Goal: Transaction & Acquisition: Purchase product/service

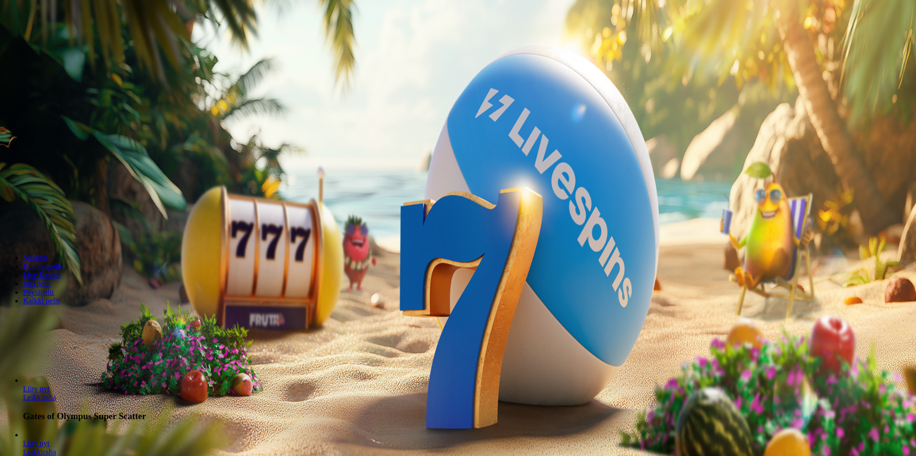
click at [60, 38] on span "Kirjaudu" at bounding box center [66, 34] width 23 height 7
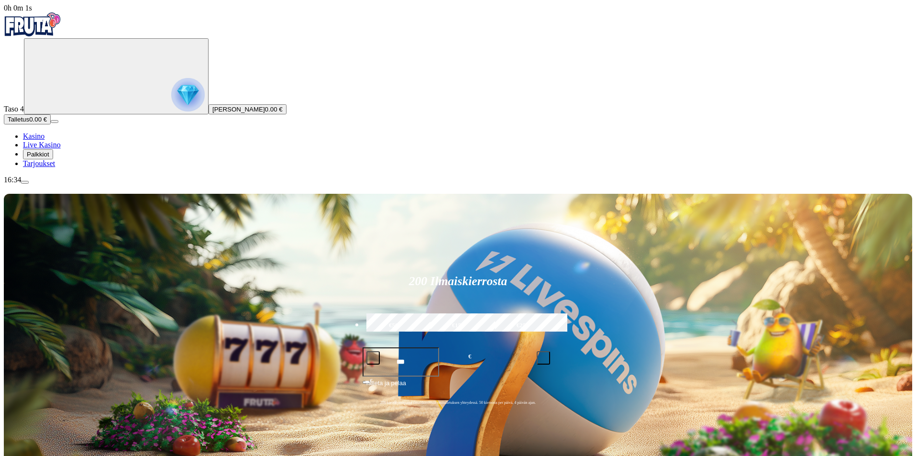
click at [49, 158] on span "Palkkiot" at bounding box center [38, 154] width 22 height 7
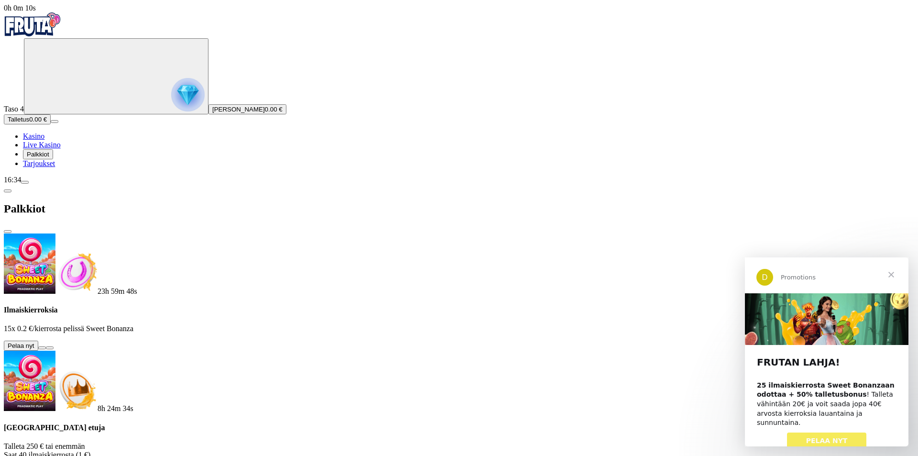
click at [46, 346] on button at bounding box center [42, 347] width 8 height 3
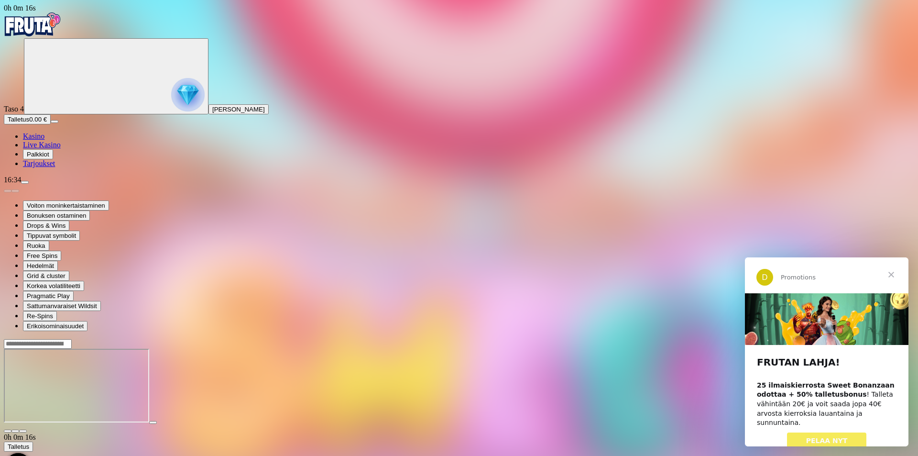
click at [889, 274] on span "Sulje" at bounding box center [891, 274] width 34 height 34
